Goal: Information Seeking & Learning: Check status

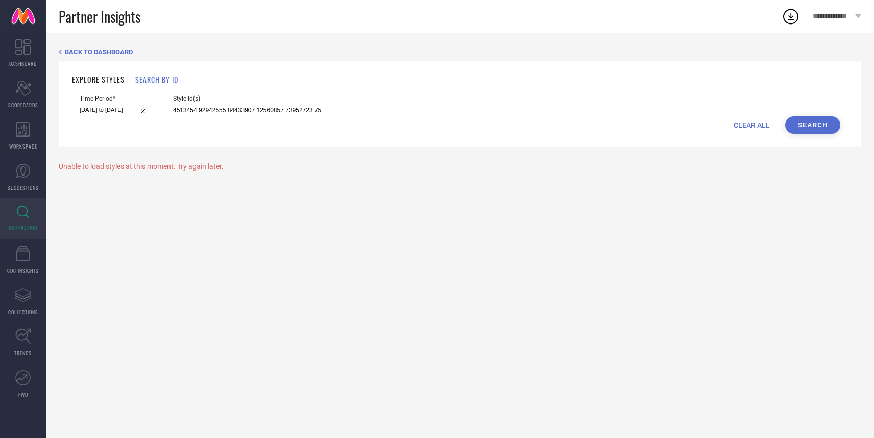
scroll to position [0, 686]
click at [206, 110] on input at bounding box center [247, 111] width 148 height 12
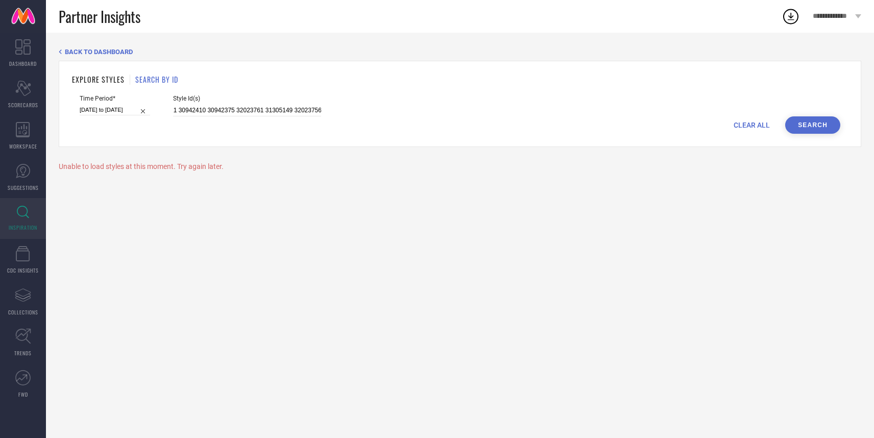
type input "32023746 32023744 32023742 32023976 32024518 32023944 32023763 32023753 3202377…"
click at [809, 122] on button "Search" at bounding box center [812, 124] width 55 height 17
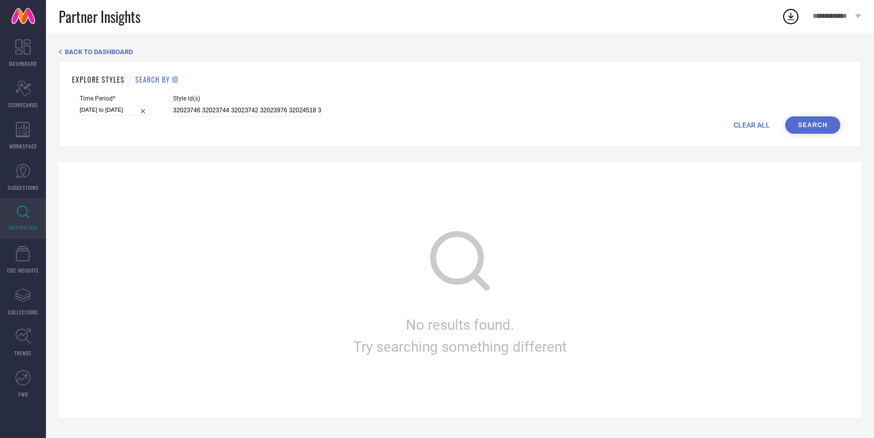
select select "3"
select select "2025"
select select "4"
select select "2025"
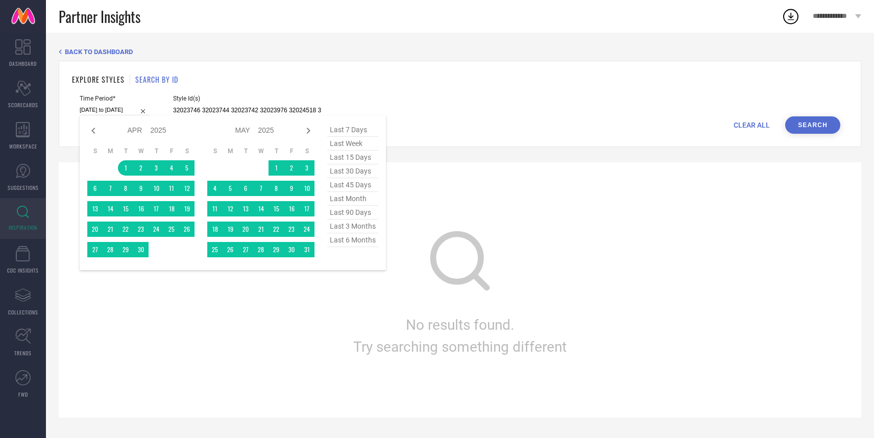
click at [93, 108] on input "[DATE] to [DATE]" at bounding box center [115, 110] width 70 height 11
click at [364, 241] on span "last 6 months" at bounding box center [352, 240] width 51 height 14
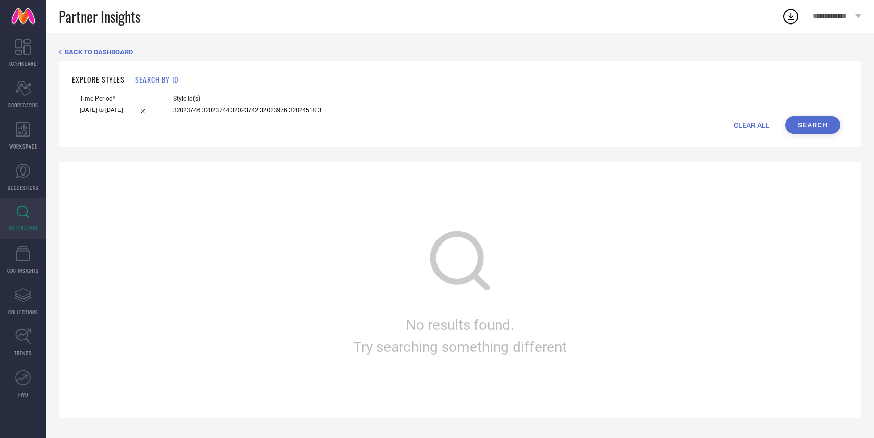
click at [795, 122] on button "Search" at bounding box center [812, 124] width 55 height 17
